Goal: Transaction & Acquisition: Purchase product/service

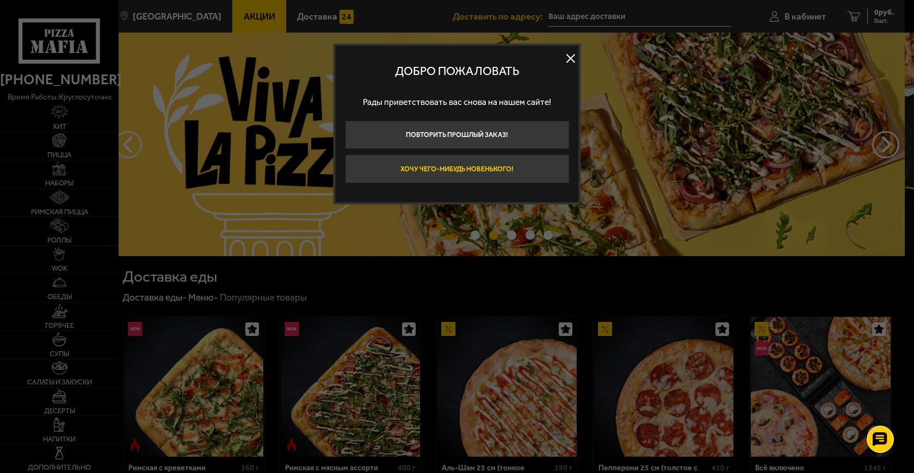
click at [515, 165] on button "Хочу чего-нибудь новенького!" at bounding box center [457, 168] width 224 height 29
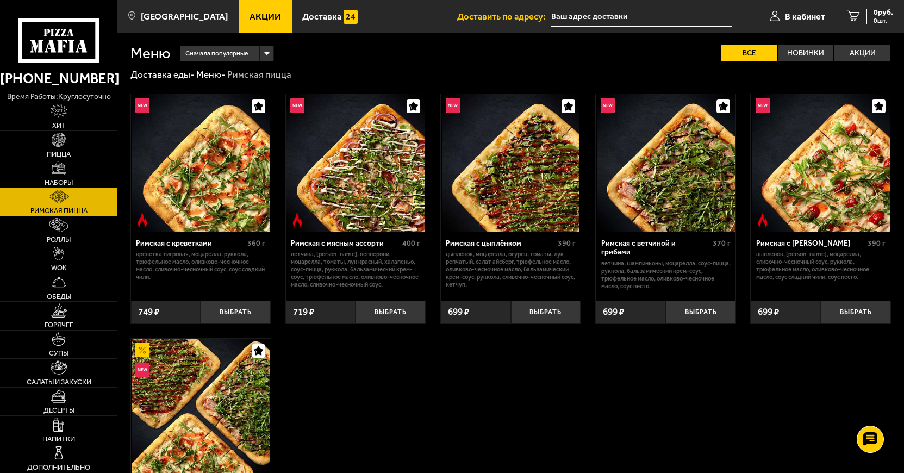
click at [239, 26] on link "Акции" at bounding box center [265, 16] width 53 height 33
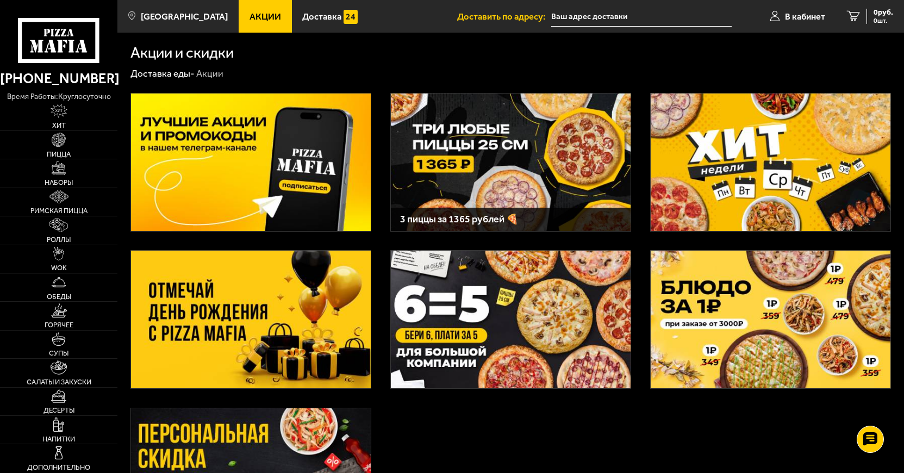
click at [484, 171] on img at bounding box center [511, 163] width 240 height 138
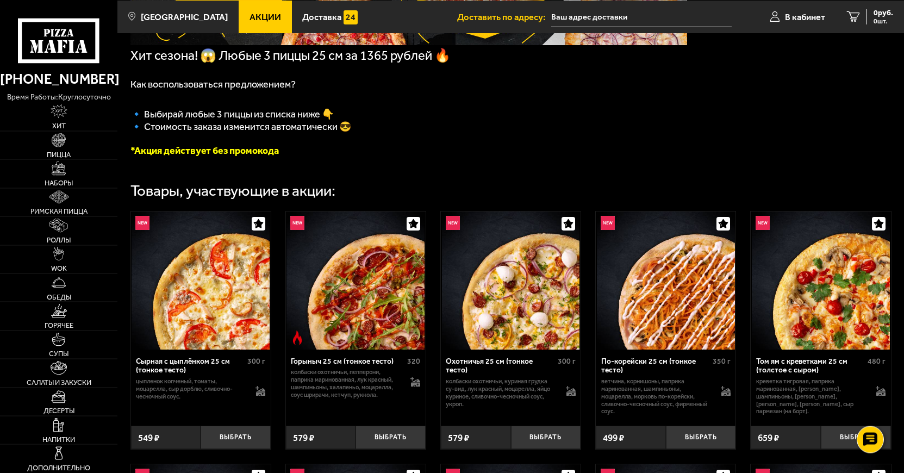
scroll to position [222, 0]
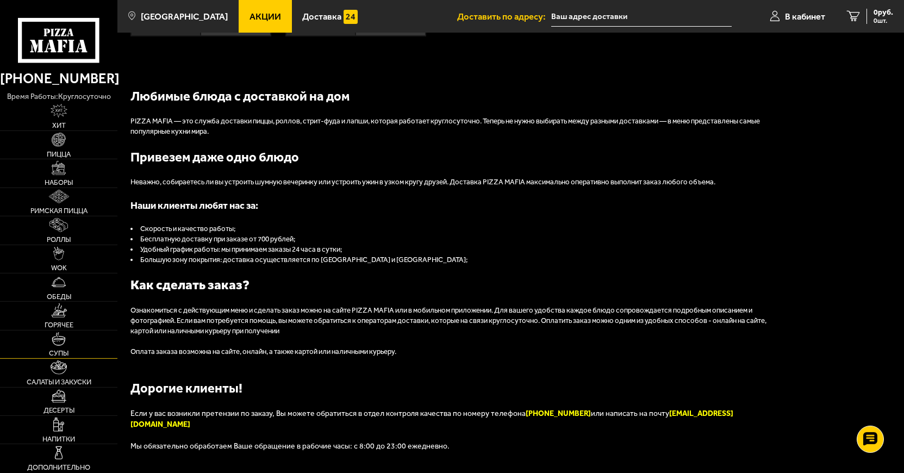
scroll to position [998, 0]
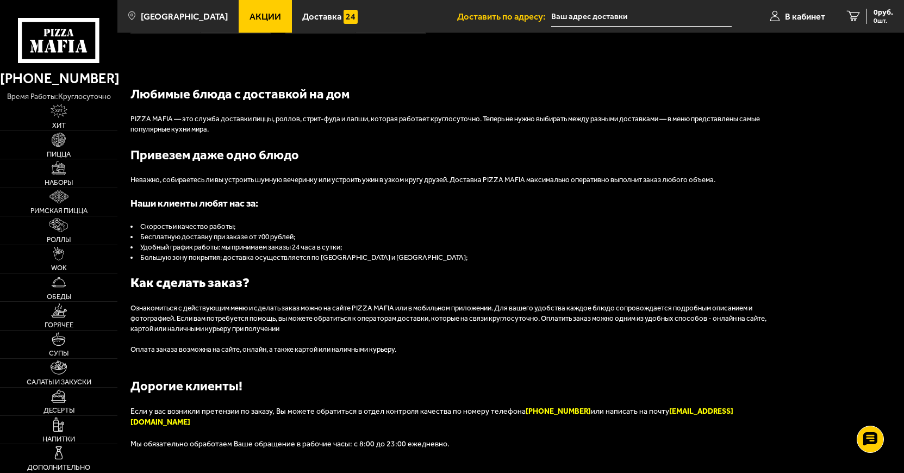
click at [250, 19] on span "Акции" at bounding box center [266, 16] width 32 height 9
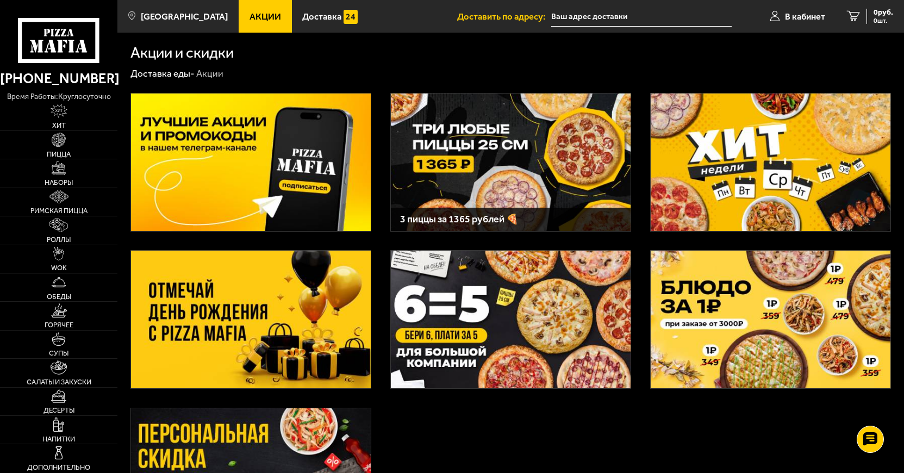
click at [468, 169] on img at bounding box center [511, 163] width 240 height 138
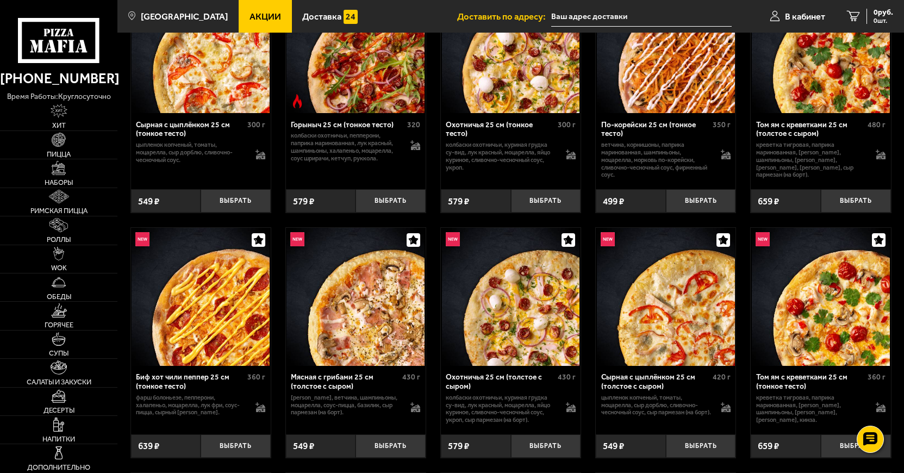
scroll to position [499, 0]
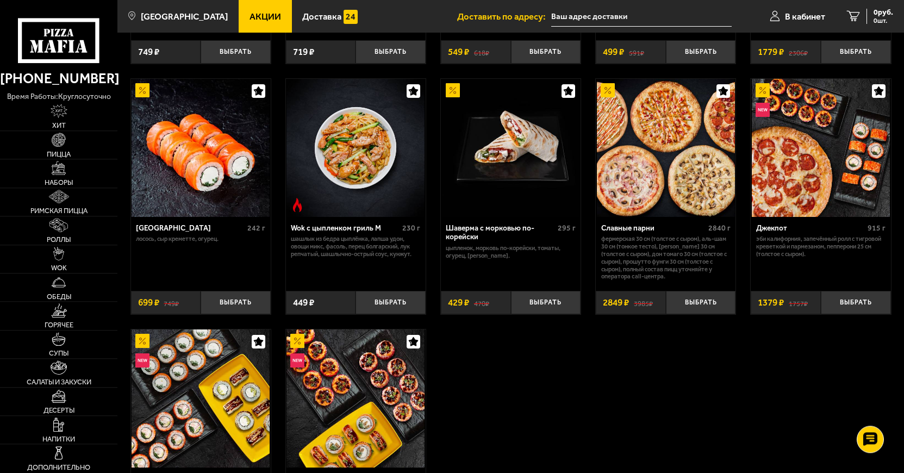
scroll to position [499, 0]
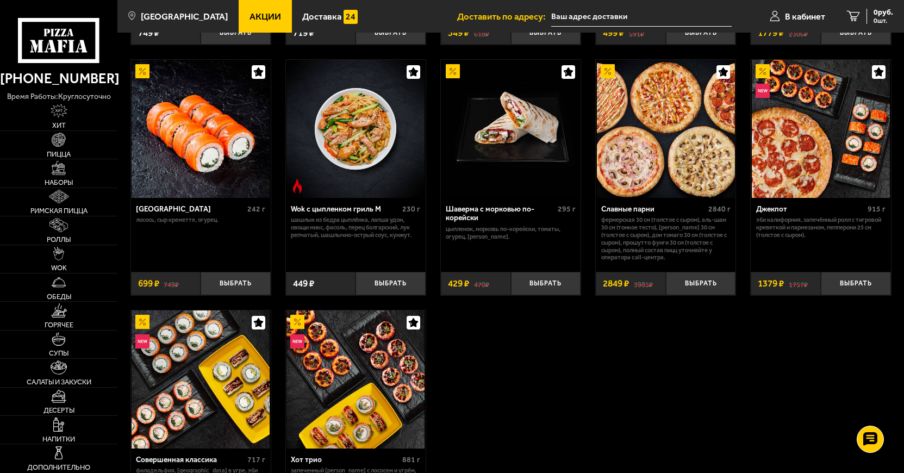
click at [250, 17] on span "Акции" at bounding box center [266, 16] width 32 height 9
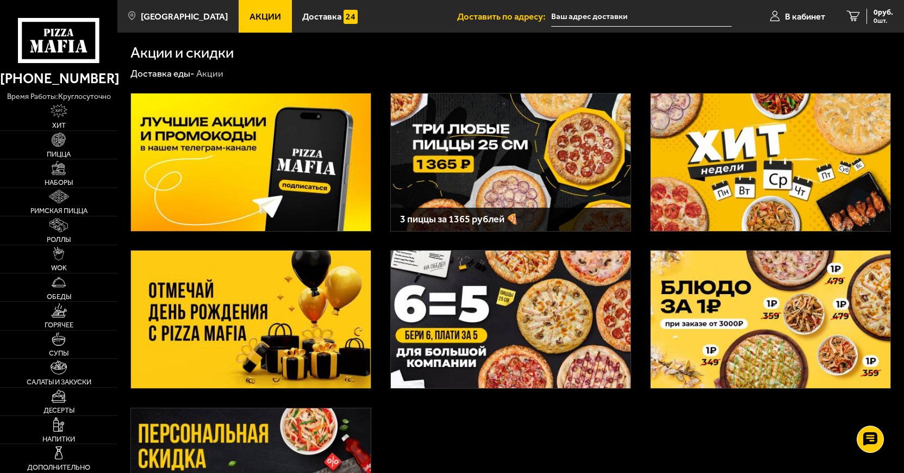
click at [438, 178] on img at bounding box center [511, 163] width 240 height 138
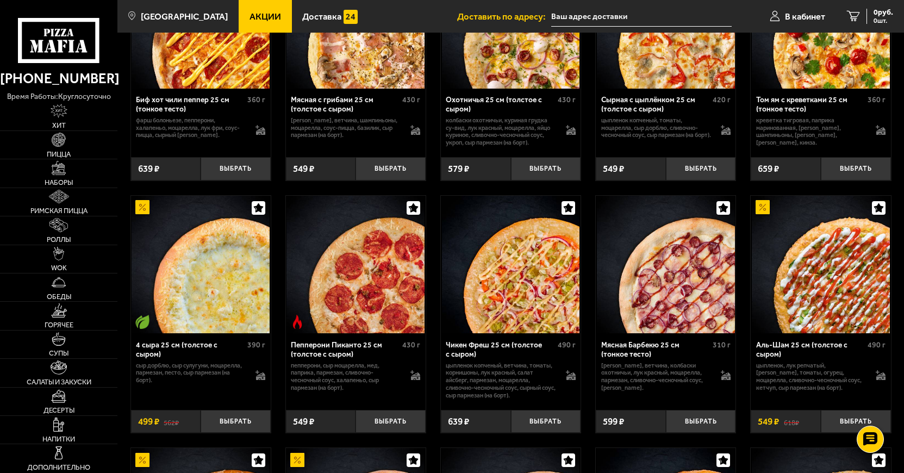
scroll to position [777, 0]
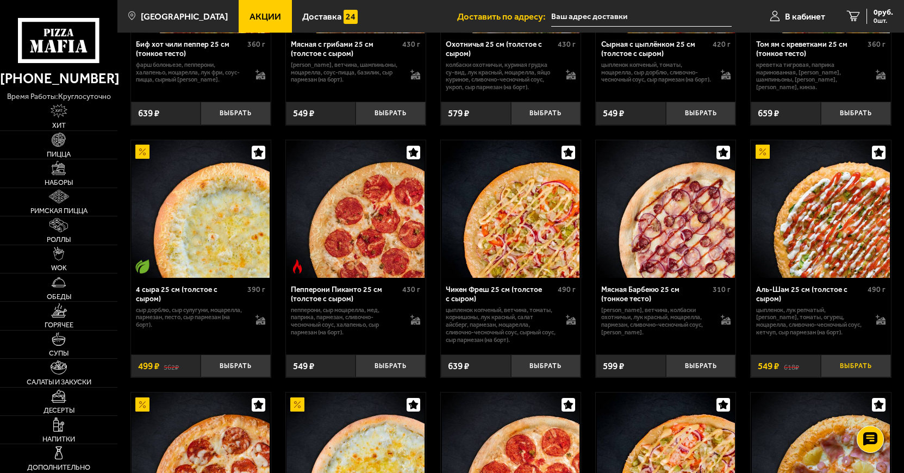
click at [842, 374] on button "Выбрать" at bounding box center [856, 366] width 70 height 23
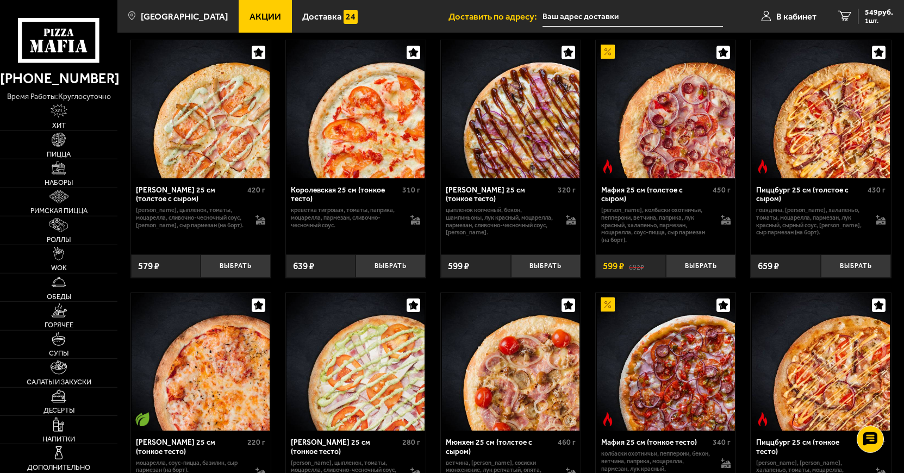
scroll to position [2607, 0]
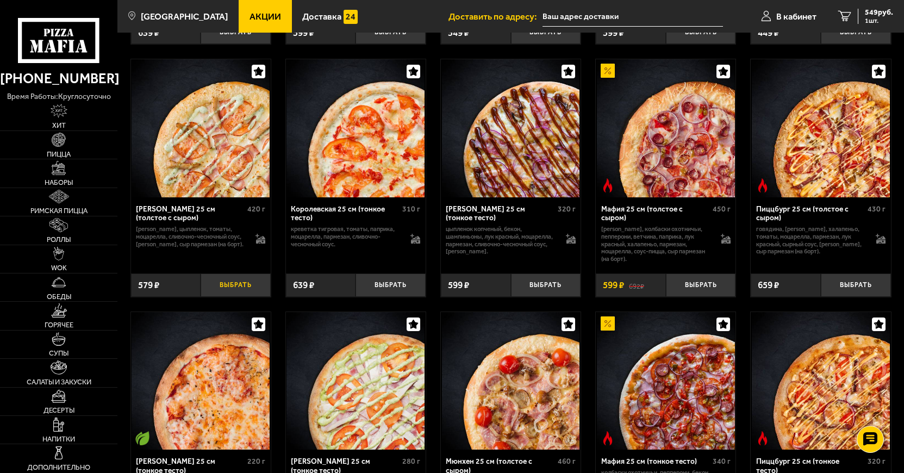
click at [251, 296] on button "Выбрать" at bounding box center [236, 285] width 70 height 23
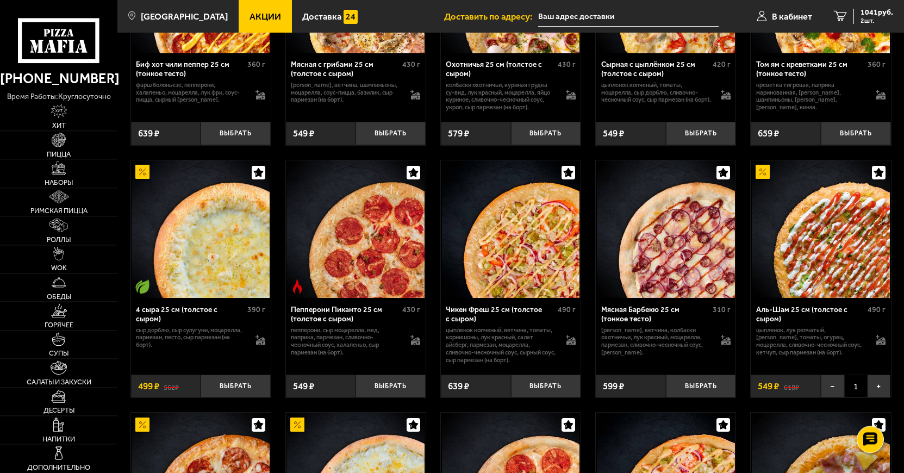
scroll to position [777, 0]
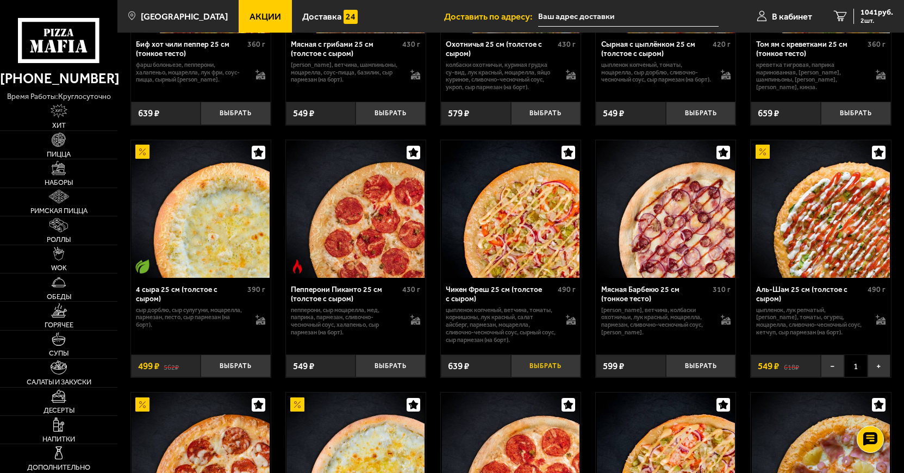
click at [552, 376] on button "Выбрать" at bounding box center [546, 366] width 70 height 23
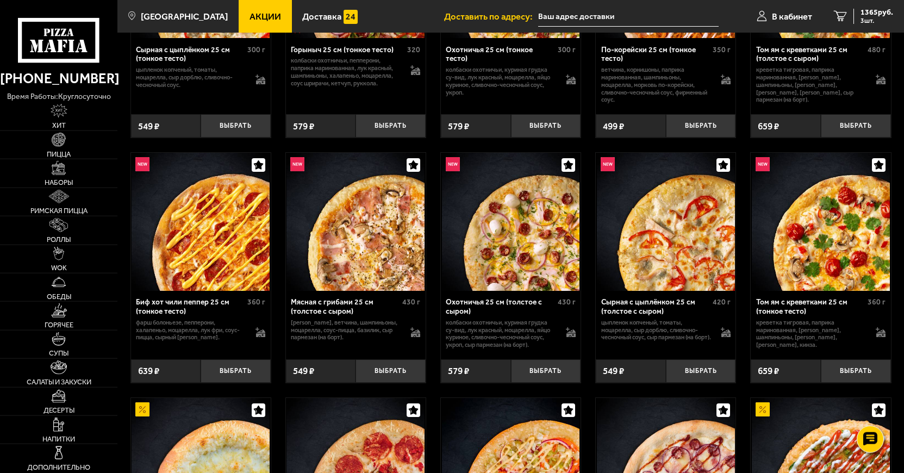
scroll to position [499, 0]
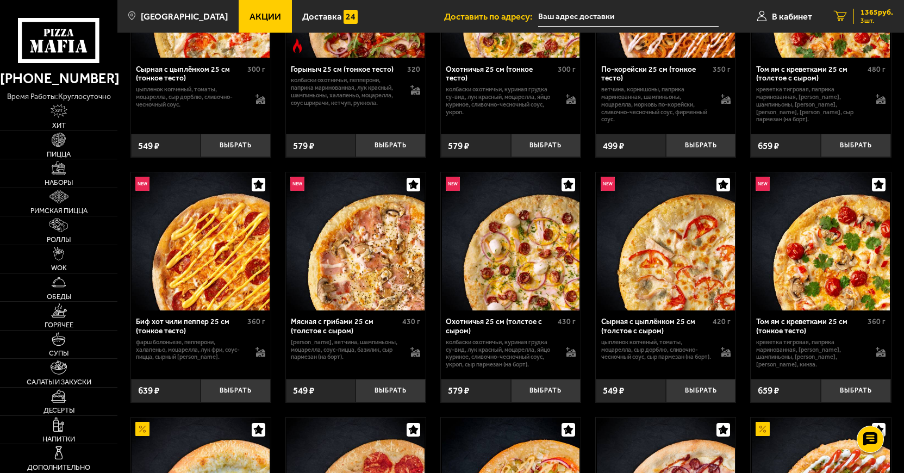
click at [865, 20] on span "3 шт." at bounding box center [877, 20] width 33 height 7
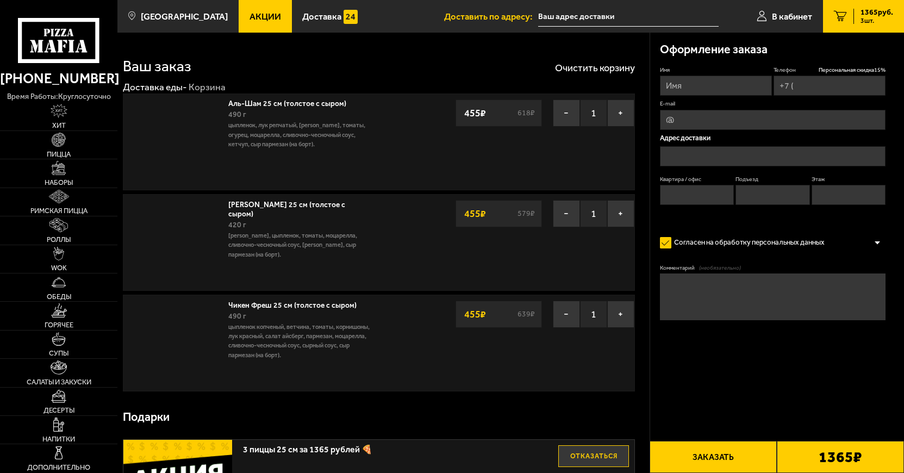
type input "+7 (921) 926-29-86"
type input "проспект Косыгина, 31к3В"
type input "386"
type input "11"
type input "8"
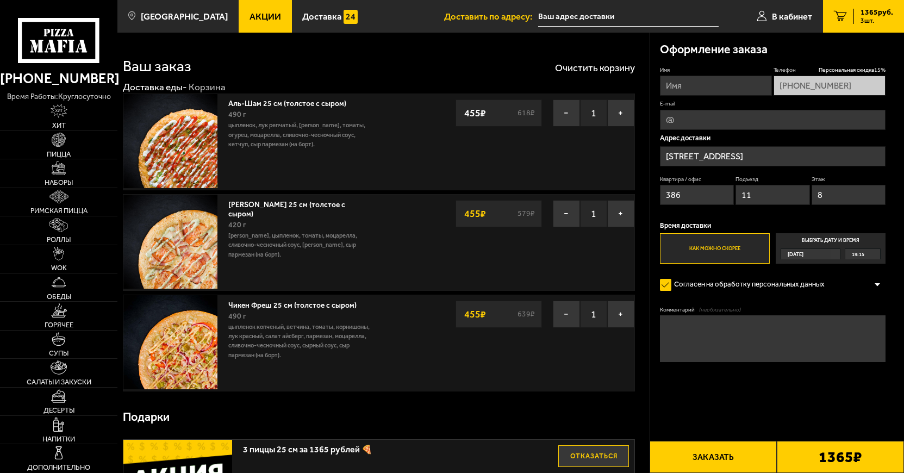
click at [734, 84] on input "Имя" at bounding box center [716, 86] width 112 height 20
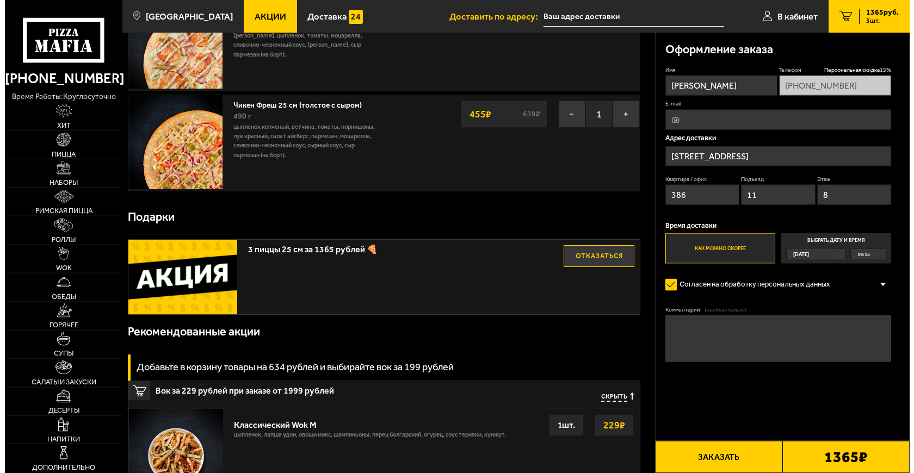
scroll to position [222, 0]
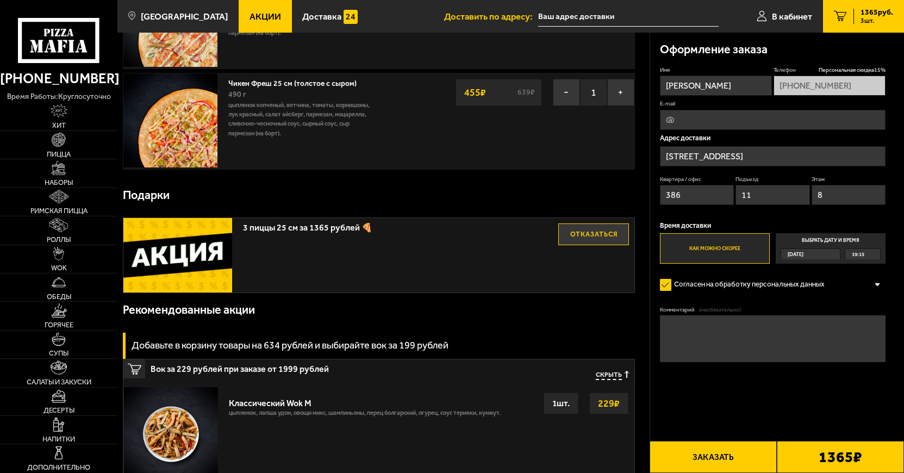
type input "Ирина"
click at [724, 458] on button "Заказать" at bounding box center [713, 457] width 127 height 32
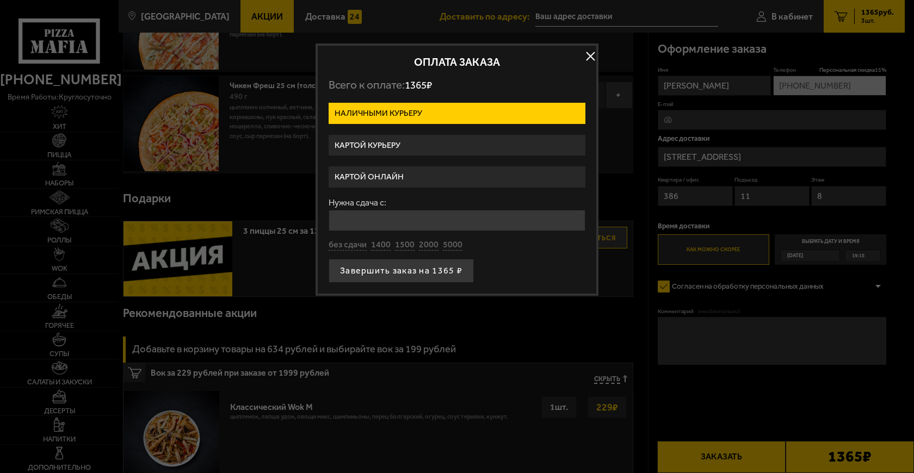
click at [405, 143] on label "Картой курьеру" at bounding box center [456, 145] width 257 height 21
click at [0, 0] on input "Картой курьеру" at bounding box center [0, 0] width 0 height 0
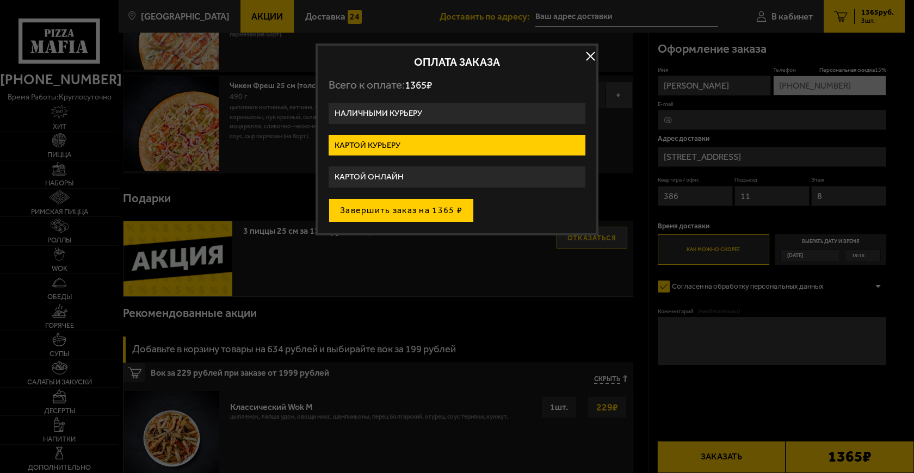
click at [433, 218] on button "Завершить заказ на 1365 ₽" at bounding box center [400, 210] width 145 height 24
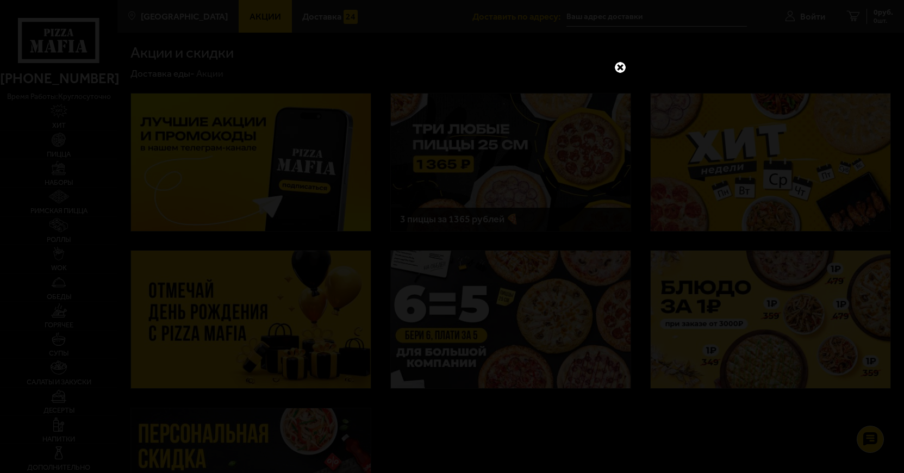
click at [614, 67] on link at bounding box center [620, 67] width 14 height 14
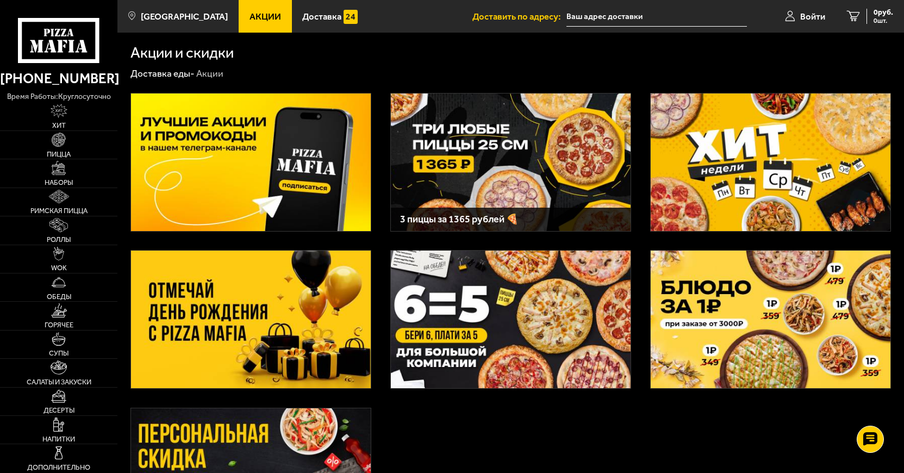
click at [595, 20] on input "text" at bounding box center [657, 17] width 181 height 20
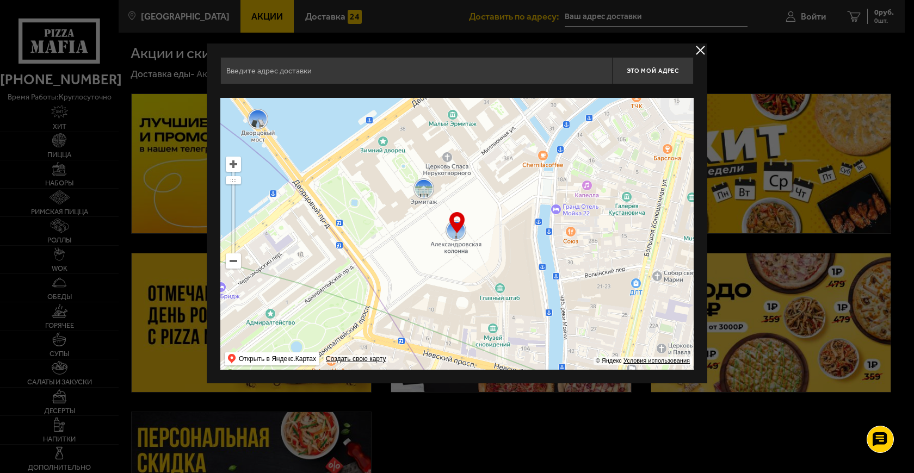
click at [705, 51] on button "delivery type" at bounding box center [700, 51] width 14 height 14
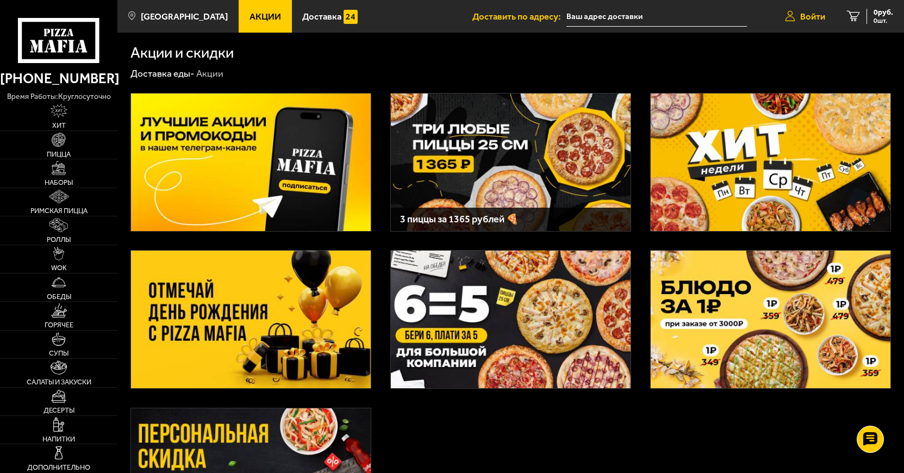
click at [800, 17] on span "Войти" at bounding box center [812, 16] width 25 height 9
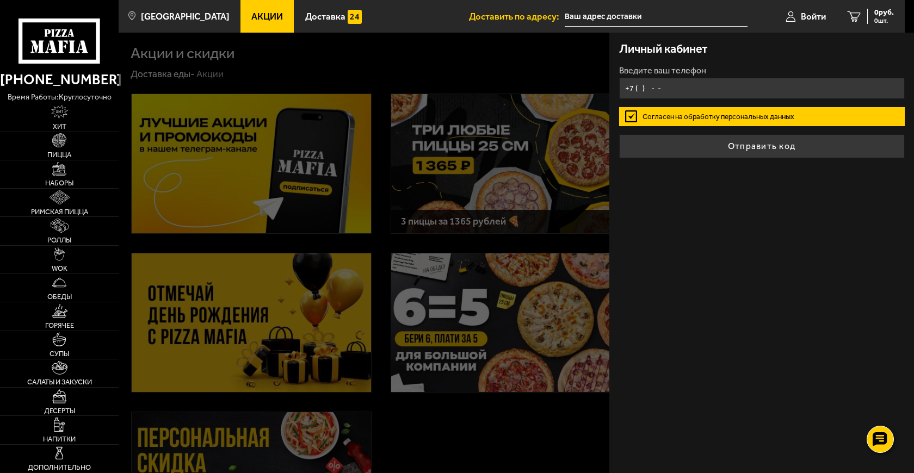
click at [660, 86] on input "+7 ( ) - -" at bounding box center [761, 88] width 285 height 21
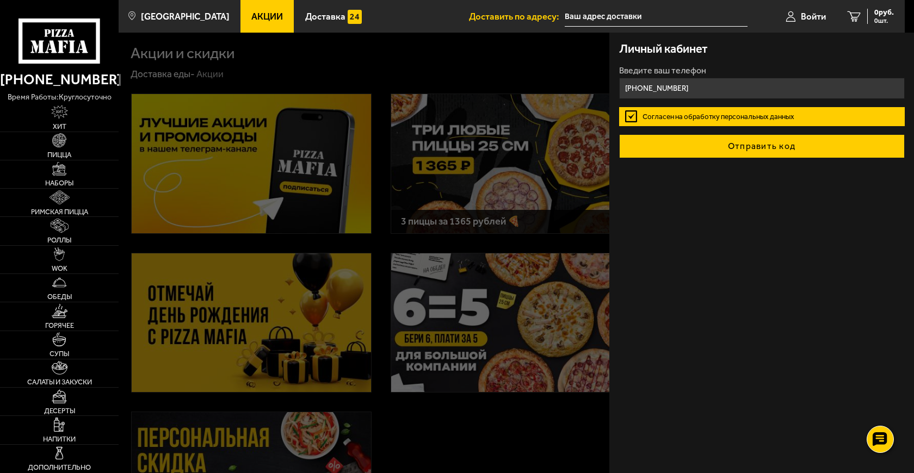
type input "[PHONE_NUMBER]"
click at [746, 147] on button "Отправить код" at bounding box center [761, 146] width 285 height 24
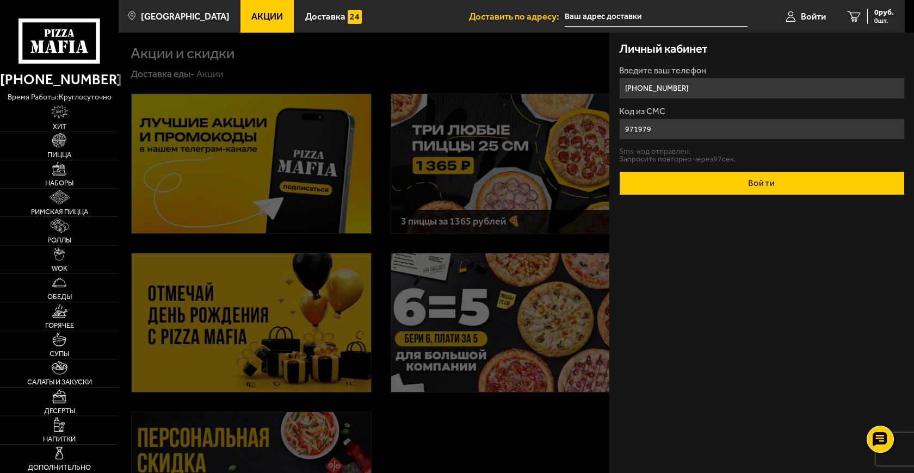
type input "971979"
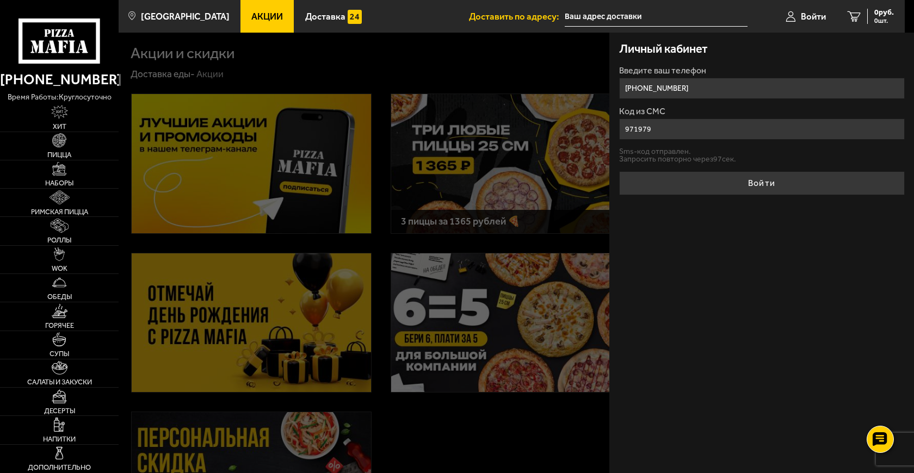
drag, startPoint x: 756, startPoint y: 177, endPoint x: 749, endPoint y: 172, distance: 8.6
click at [756, 175] on button "Войти" at bounding box center [761, 183] width 285 height 24
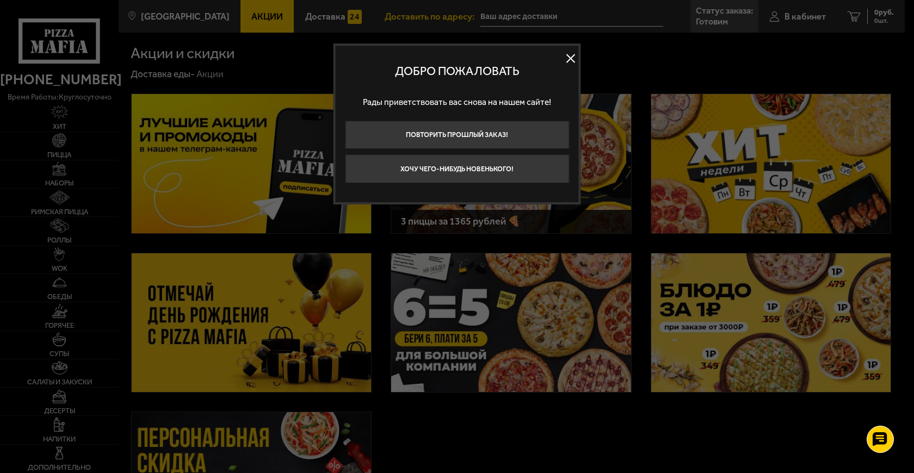
click at [300, 47] on div at bounding box center [457, 236] width 914 height 473
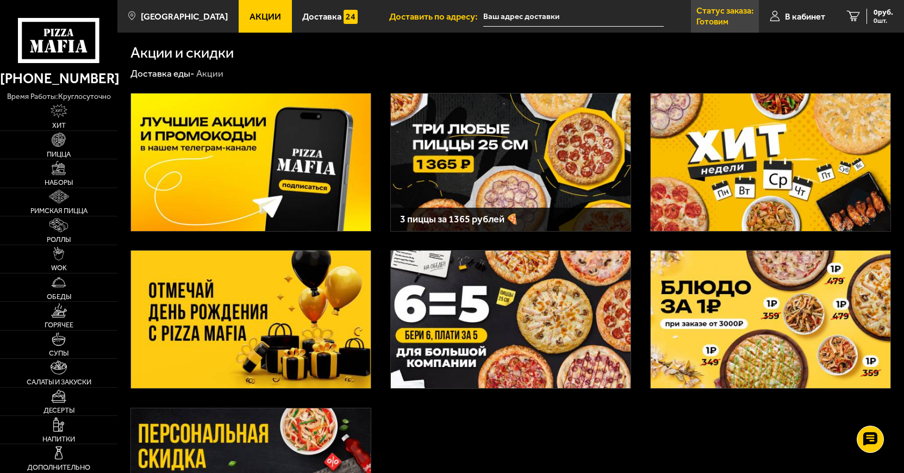
click at [714, 21] on p "Готовим" at bounding box center [713, 21] width 32 height 9
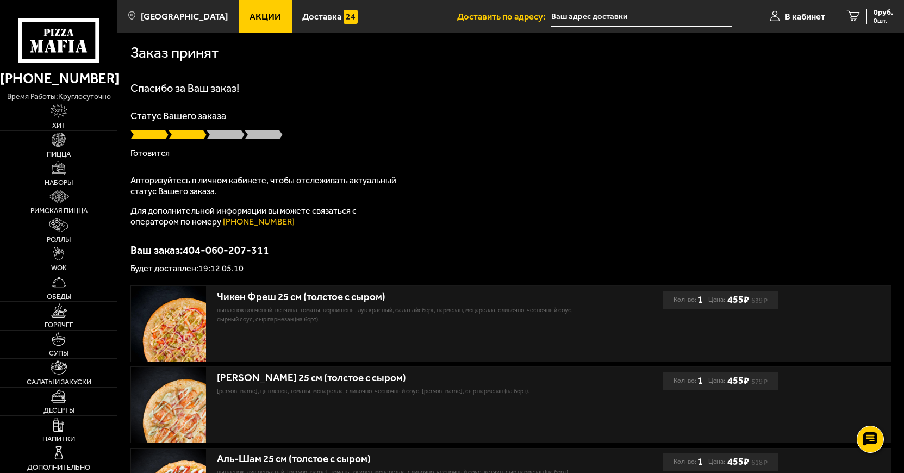
click at [502, 393] on p "бекон, цыпленок, томаты, моцарелла, сливочно-чесночный соус, Соус Ранч, сыр пар…" at bounding box center [395, 391] width 357 height 9
